Goal: Transaction & Acquisition: Purchase product/service

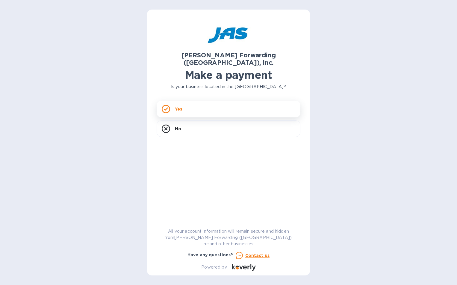
click at [210, 101] on div "Yes" at bounding box center [229, 109] width 144 height 17
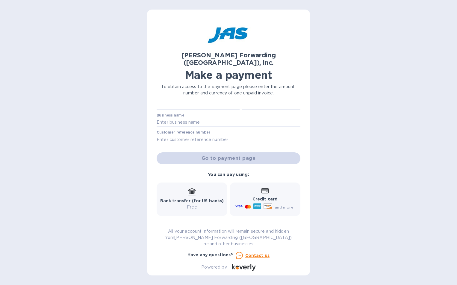
scroll to position [54, 0]
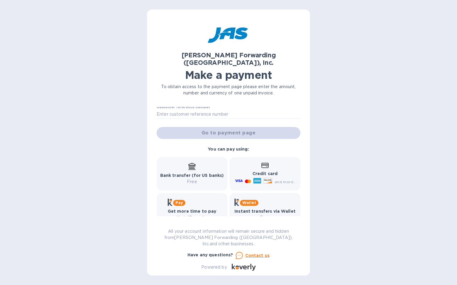
click at [197, 173] on p "Bank transfer (for US banks)" at bounding box center [192, 176] width 64 height 6
click at [192, 173] on b "Bank transfer (for US banks)" at bounding box center [192, 175] width 64 height 5
click at [181, 173] on b "Bank transfer (for US banks)" at bounding box center [192, 175] width 64 height 5
drag, startPoint x: 302, startPoint y: 172, endPoint x: 300, endPoint y: 143, distance: 29.2
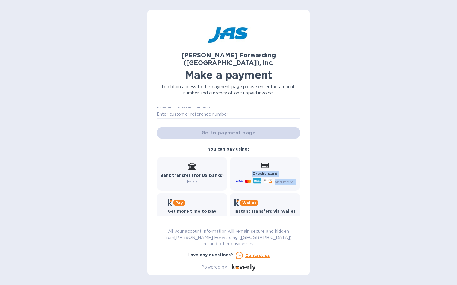
click at [300, 143] on div "JAS Forwarding (USA), Inc. Make a payment To obtain access to the payment page …" at bounding box center [228, 143] width 163 height 266
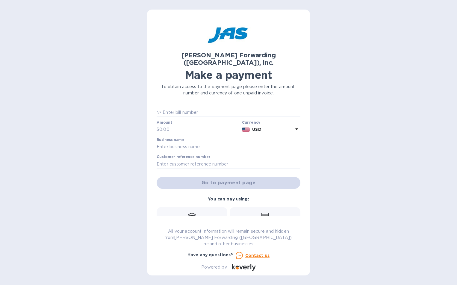
scroll to position [0, 0]
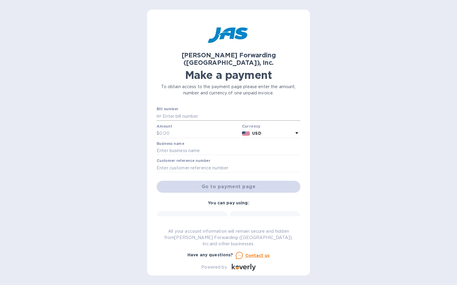
click at [175, 112] on input "text" at bounding box center [230, 116] width 139 height 9
click at [170, 112] on input "text" at bounding box center [230, 116] width 139 height 9
type input "1233"
click at [176, 129] on input "text" at bounding box center [199, 133] width 80 height 9
type input "200"
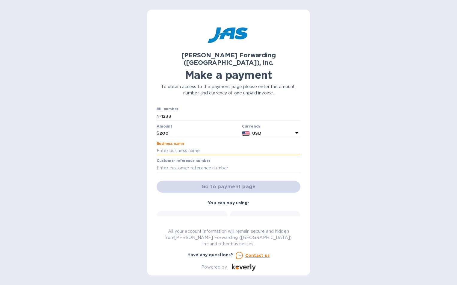
click at [192, 147] on input "text" at bounding box center [229, 151] width 144 height 9
type input "kjsdkjbnsdf"
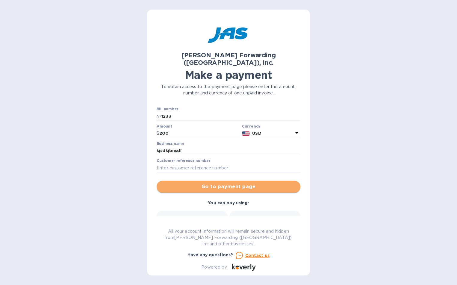
click at [242, 183] on span "Go to payment page" at bounding box center [228, 186] width 134 height 7
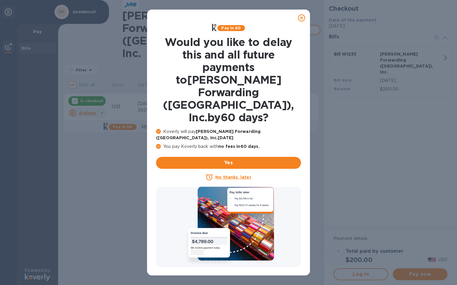
click at [304, 16] on icon at bounding box center [301, 17] width 7 height 7
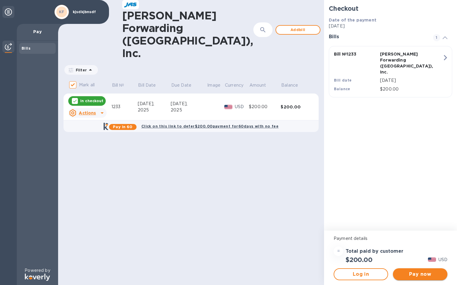
click at [426, 273] on span "Pay now" at bounding box center [419, 274] width 45 height 7
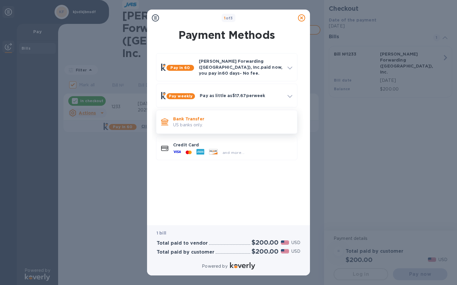
click at [190, 122] on p "US banks only." at bounding box center [232, 125] width 119 height 6
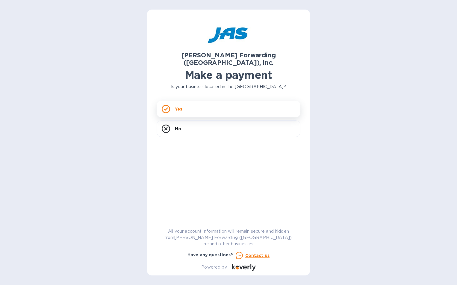
click at [212, 101] on div "Yes" at bounding box center [229, 109] width 144 height 17
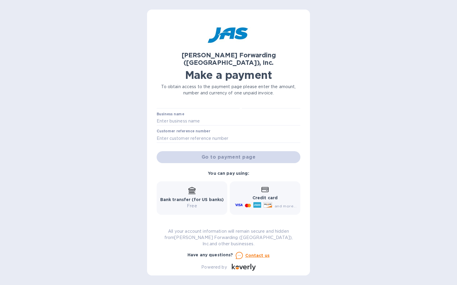
scroll to position [54, 0]
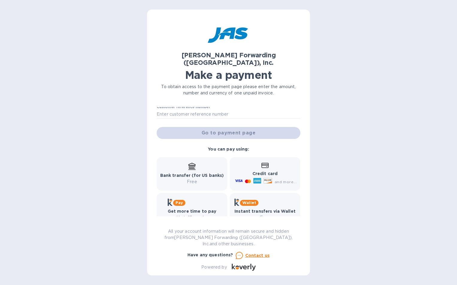
click at [212, 127] on div "Go to payment page" at bounding box center [228, 133] width 146 height 14
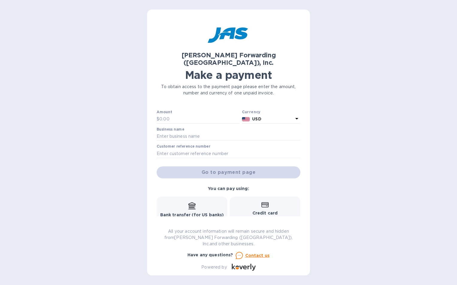
scroll to position [0, 0]
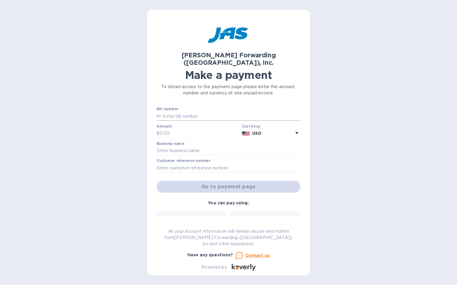
click at [181, 112] on input "text" at bounding box center [230, 116] width 139 height 9
type input "114"
click at [171, 129] on input "text" at bounding box center [199, 133] width 80 height 9
type input "200"
type input "kjsdkjbnsdf"
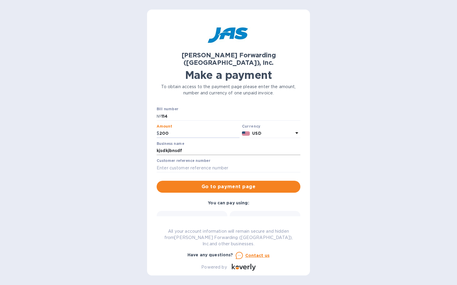
type input "200"
drag, startPoint x: 186, startPoint y: 143, endPoint x: 144, endPoint y: 145, distance: 42.2
click at [144, 145] on div "[PERSON_NAME] Forwarding ([GEOGRAPHIC_DATA]), Inc. Make a payment To obtain acc…" at bounding box center [228, 142] width 457 height 285
type input "[PERSON_NAME]"
click at [245, 183] on button "Go to payment page" at bounding box center [229, 187] width 144 height 12
